Goal: Transaction & Acquisition: Download file/media

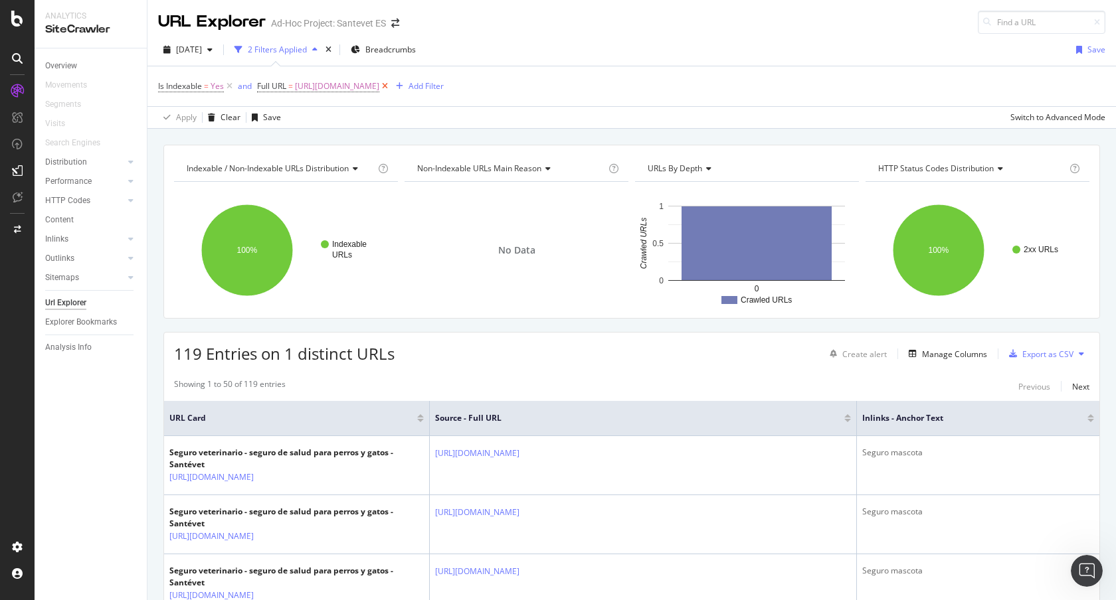
click at [391, 85] on icon at bounding box center [384, 86] width 11 height 13
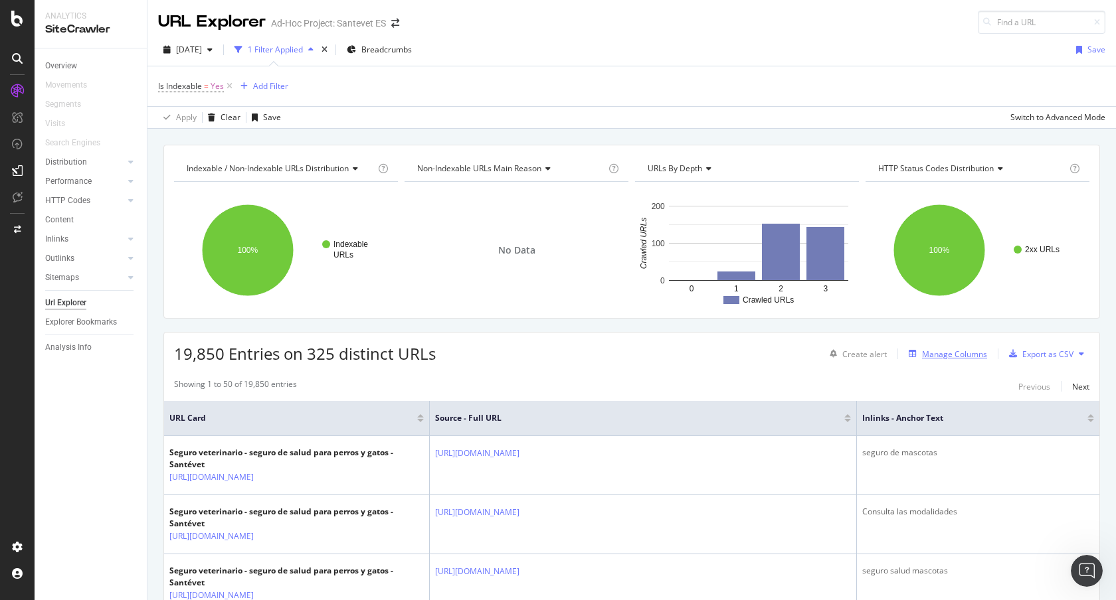
click at [968, 354] on div "Manage Columns" at bounding box center [954, 354] width 65 height 11
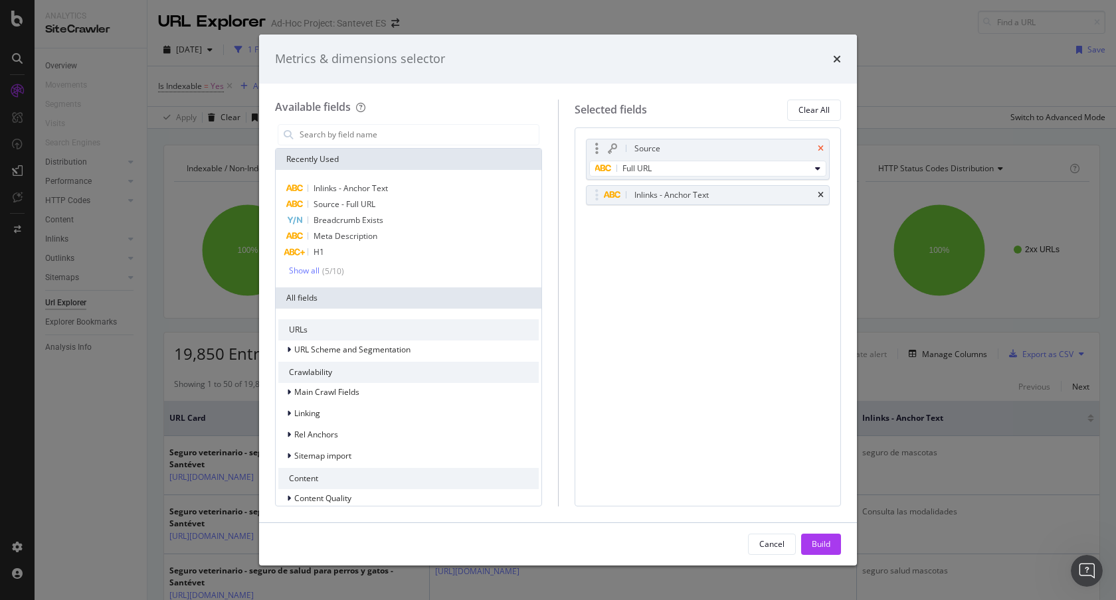
click at [820, 149] on icon "times" at bounding box center [821, 149] width 6 height 8
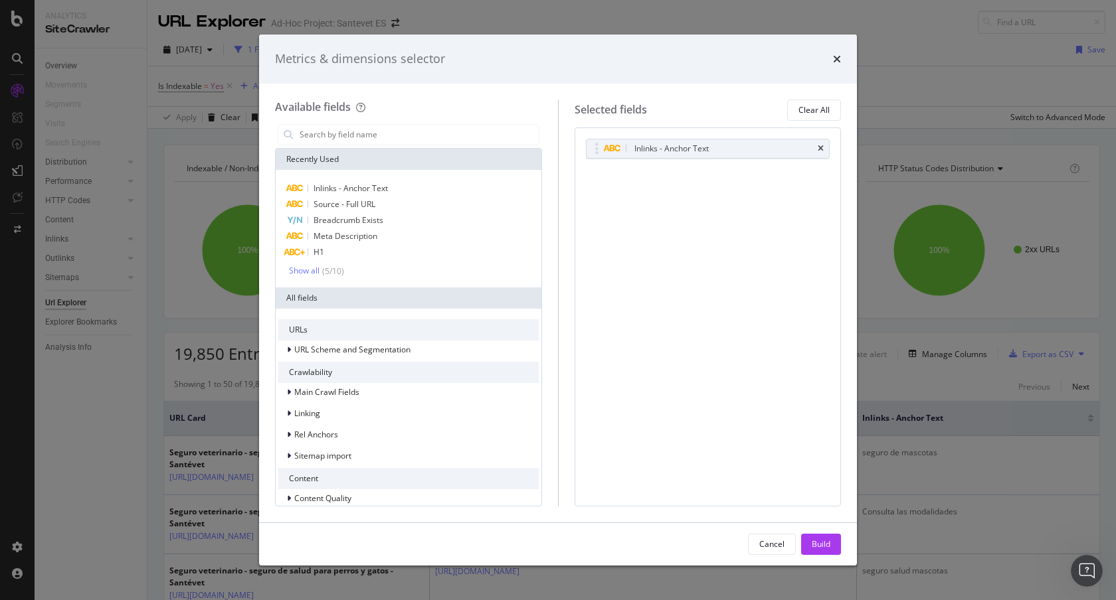
click at [820, 149] on icon "times" at bounding box center [821, 149] width 6 height 8
click at [422, 140] on input "modal" at bounding box center [418, 135] width 240 height 20
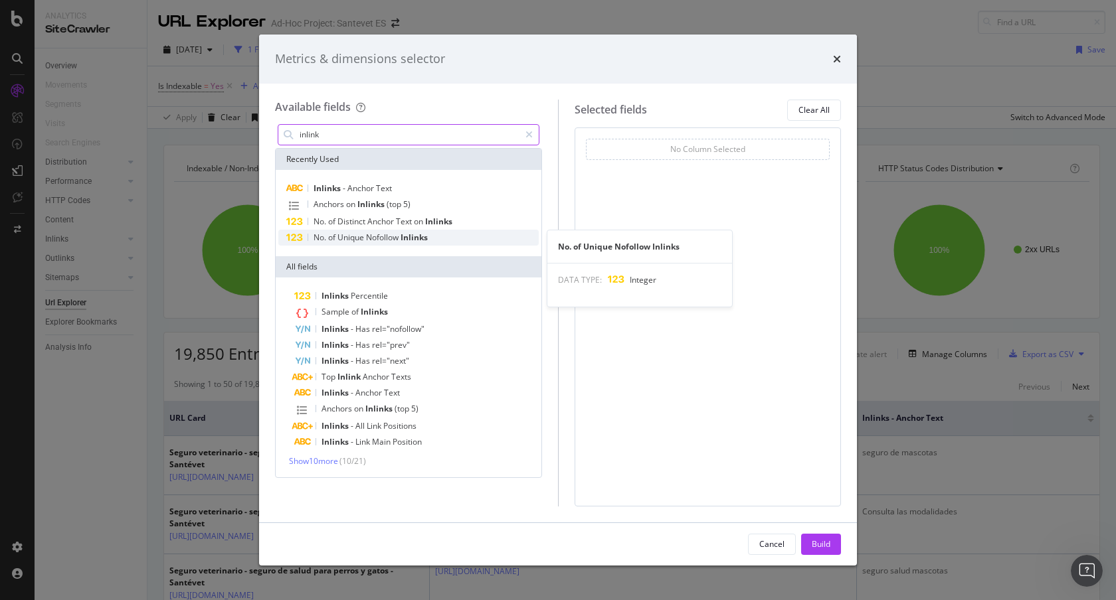
type input "inlink"
click at [377, 237] on span "Nofollow" at bounding box center [383, 237] width 35 height 11
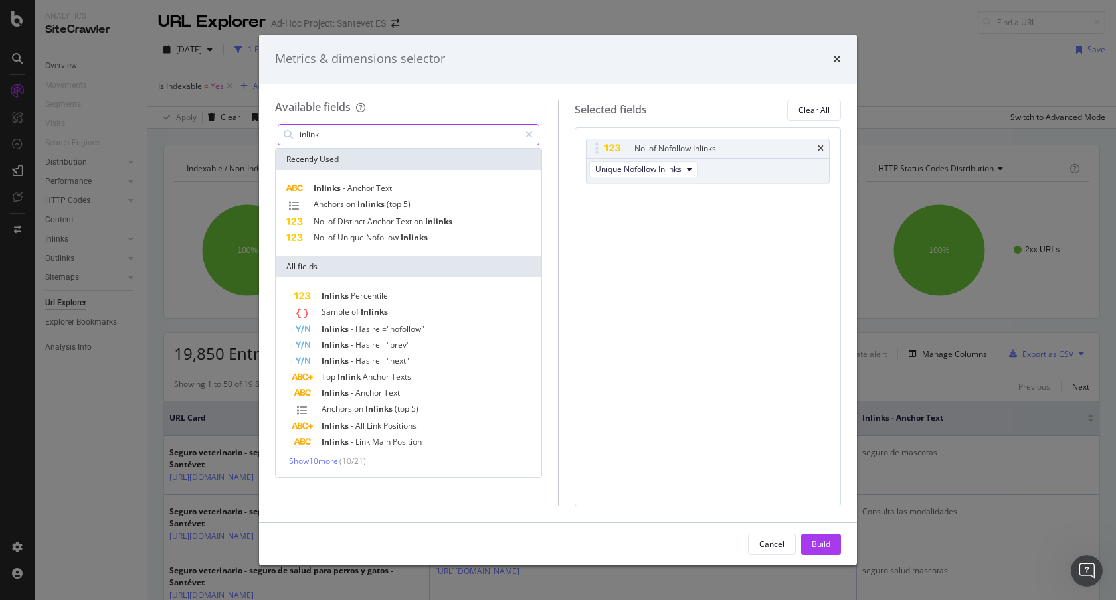
click at [352, 138] on input "inlink" at bounding box center [408, 135] width 221 height 20
click at [367, 137] on input "inlink" at bounding box center [408, 135] width 221 height 20
click at [818, 145] on icon "times" at bounding box center [821, 149] width 6 height 8
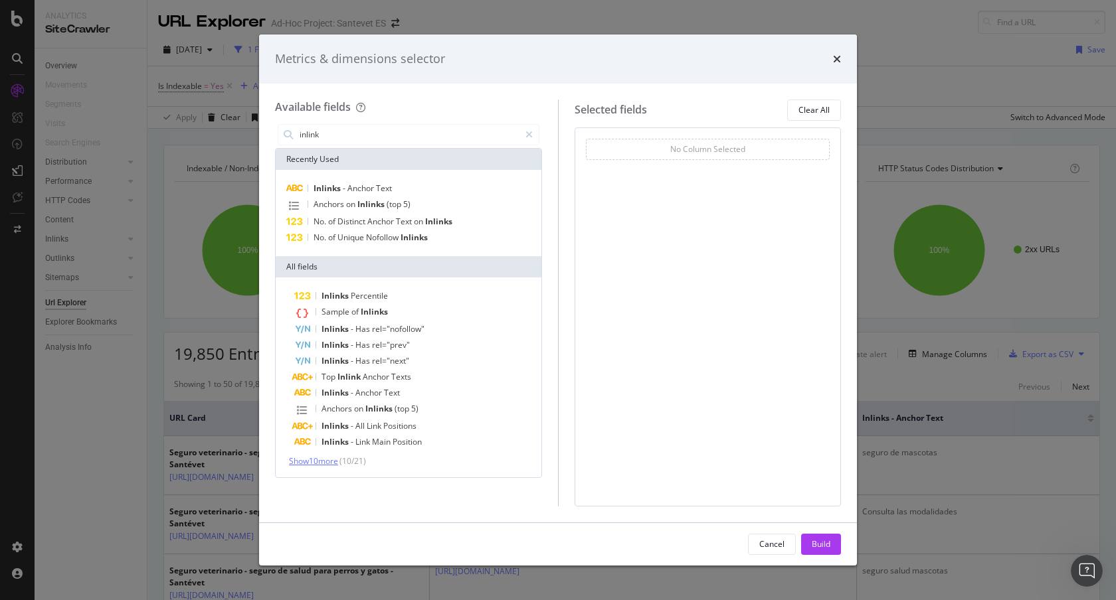
click at [330, 465] on span "Show 10 more" at bounding box center [313, 461] width 49 height 11
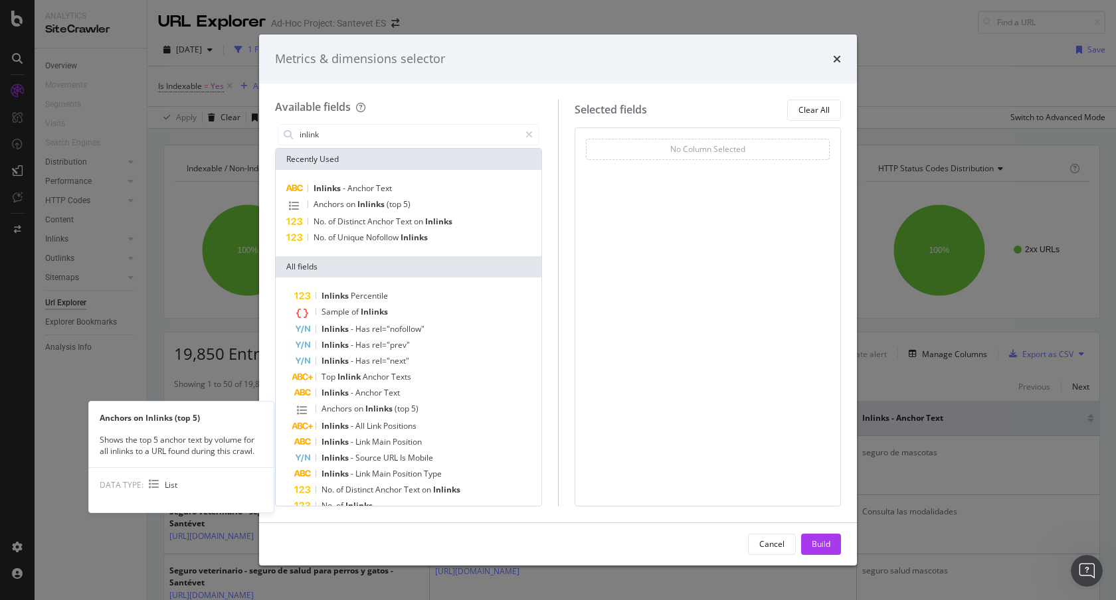
scroll to position [3, 0]
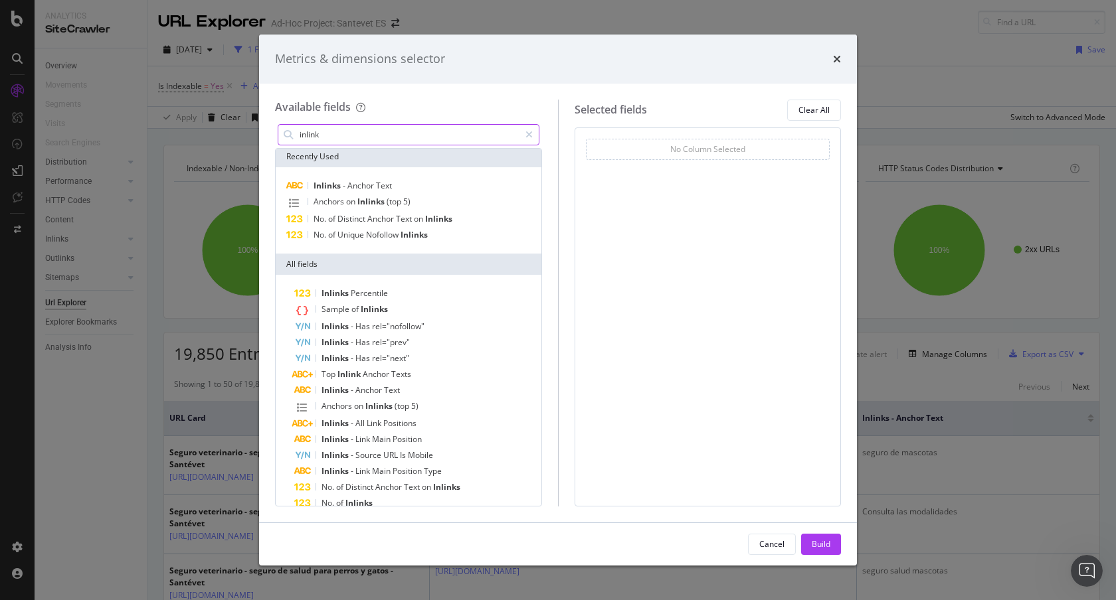
click at [351, 137] on input "inlink" at bounding box center [408, 135] width 221 height 20
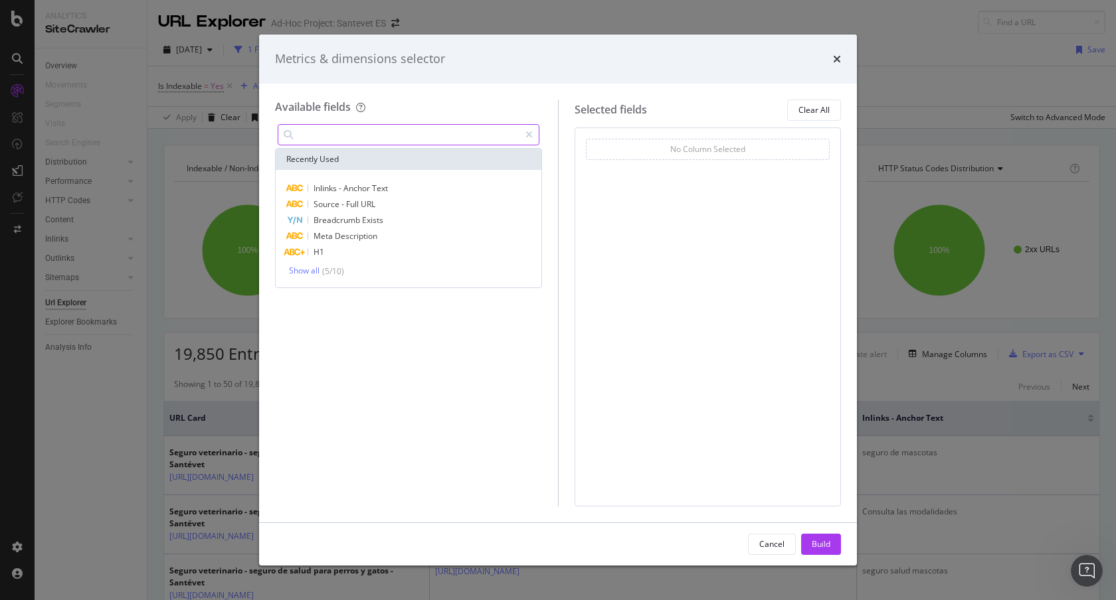
scroll to position [0, 0]
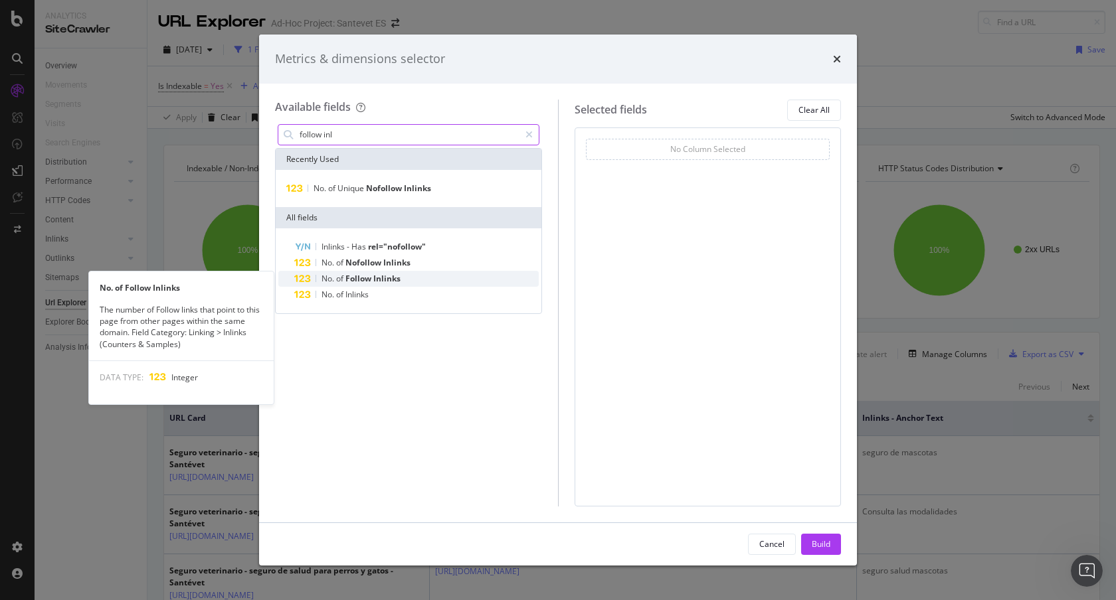
type input "follow inl"
click at [394, 282] on span "Inlinks" at bounding box center [386, 278] width 27 height 11
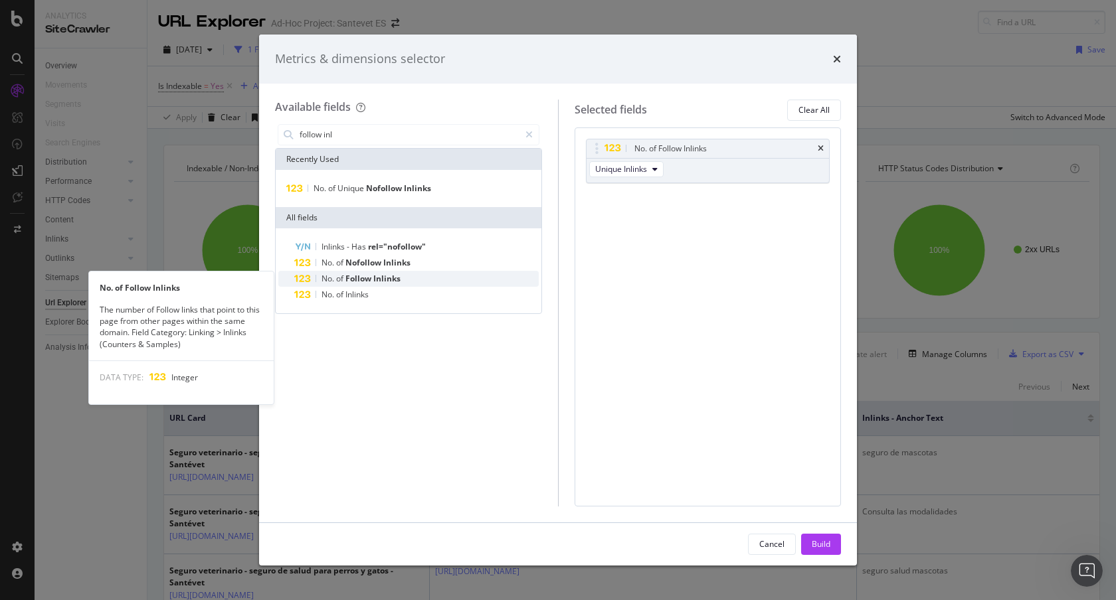
click at [390, 280] on span "Inlinks" at bounding box center [386, 278] width 27 height 11
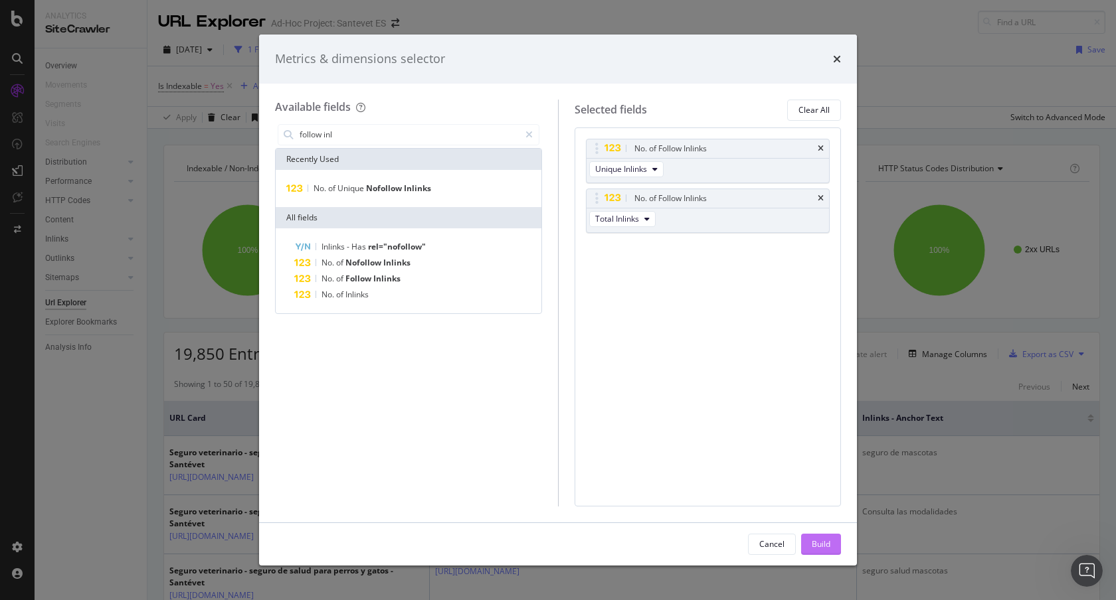
click at [816, 542] on div "Build" at bounding box center [821, 544] width 19 height 11
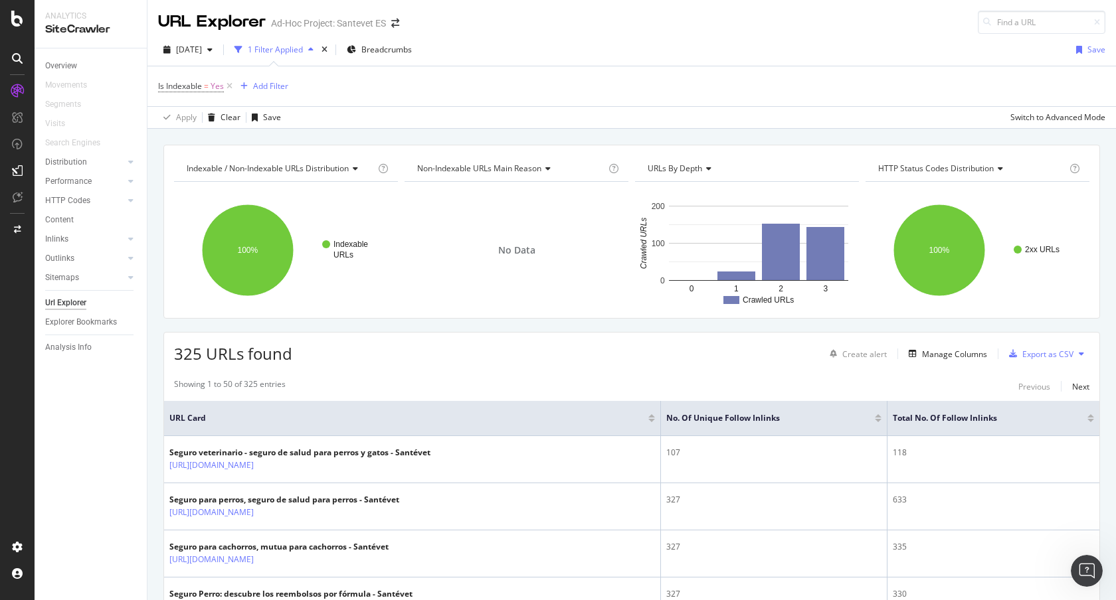
drag, startPoint x: 549, startPoint y: 369, endPoint x: 692, endPoint y: 247, distance: 187.5
click at [669, 343] on div "325 URLs found Create alert Manage Columns Export as CSV" at bounding box center [631, 349] width 935 height 33
click at [1041, 354] on div "Export as CSV" at bounding box center [1047, 354] width 51 height 11
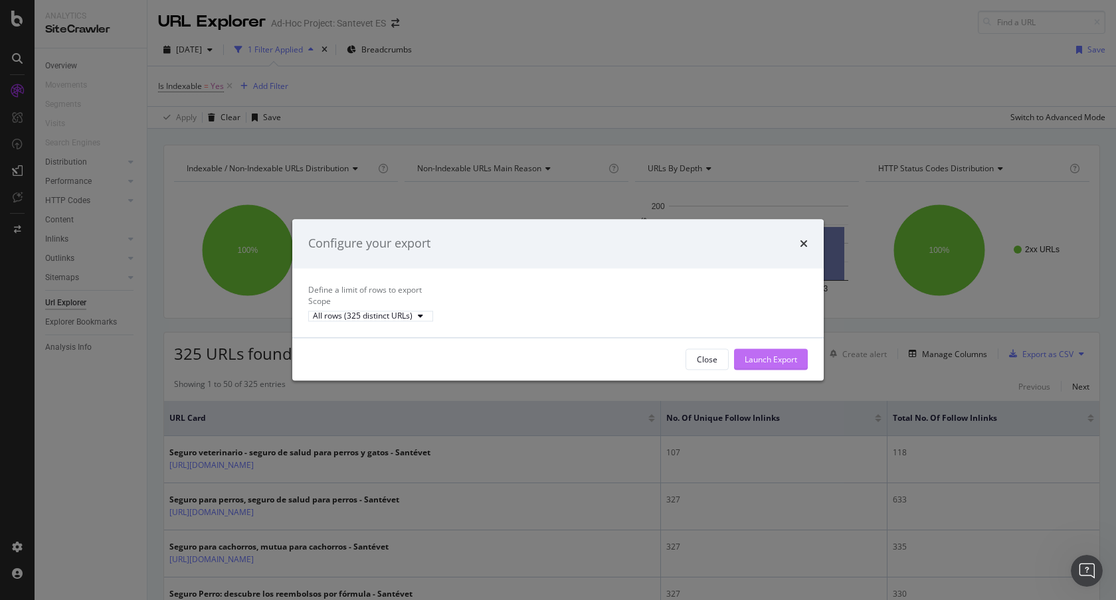
click at [779, 365] on div "Launch Export" at bounding box center [771, 359] width 52 height 11
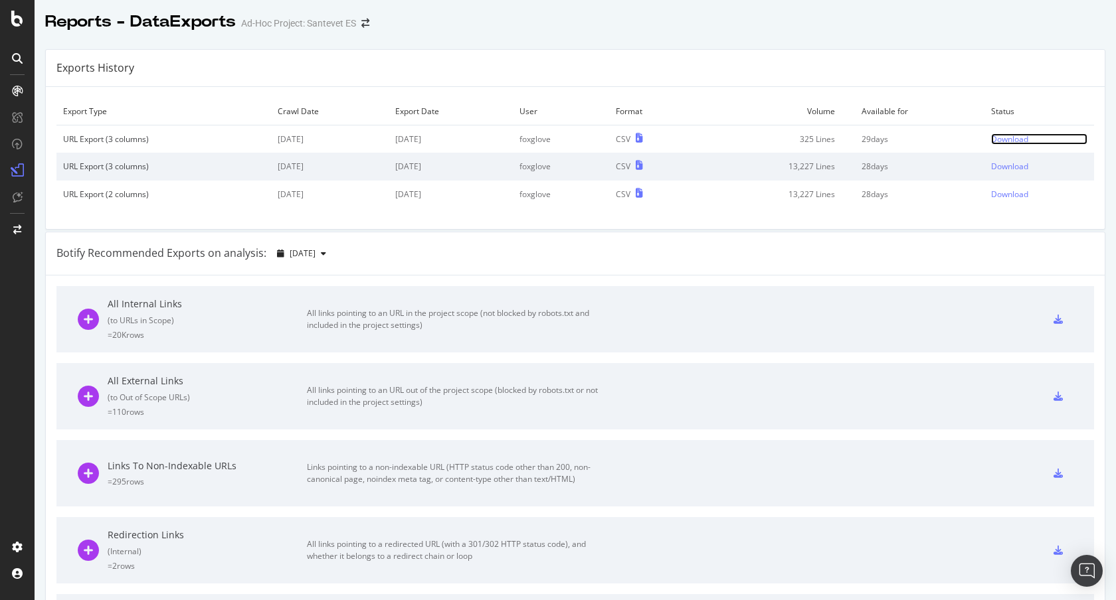
click at [991, 137] on div "Download" at bounding box center [1009, 138] width 37 height 11
